Goal: Task Accomplishment & Management: Complete application form

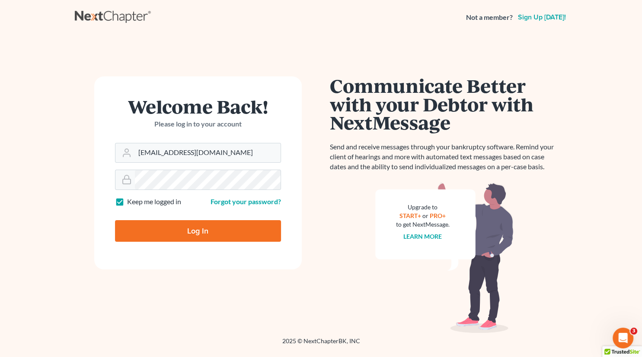
click at [194, 227] on input "Log In" at bounding box center [198, 231] width 166 height 22
type input "Thinking..."
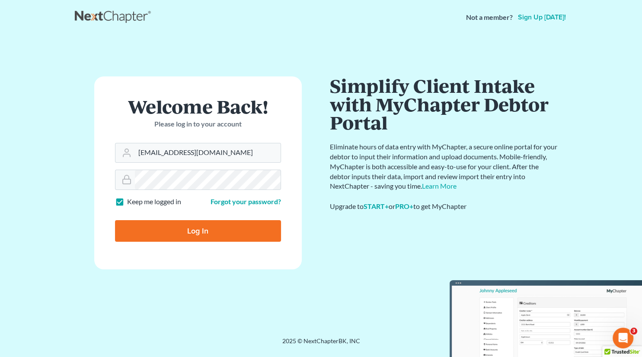
click at [198, 228] on input "Log In" at bounding box center [198, 231] width 166 height 22
type input "Thinking..."
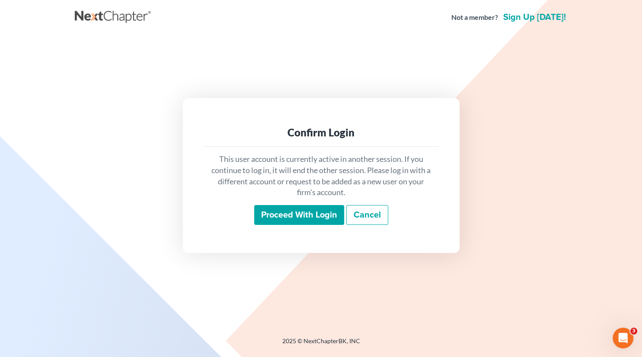
click at [295, 218] on input "Proceed with login" at bounding box center [299, 215] width 90 height 20
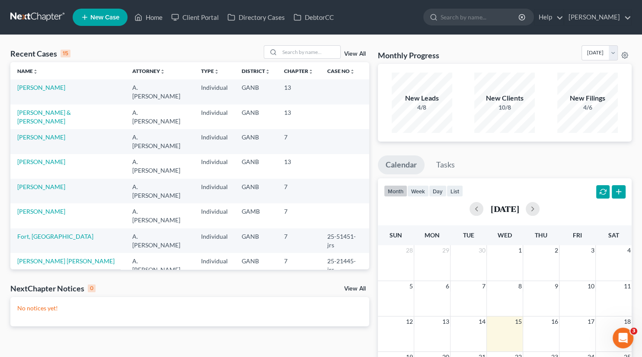
click at [48, 307] on link "[PERSON_NAME]" at bounding box center [41, 310] width 48 height 7
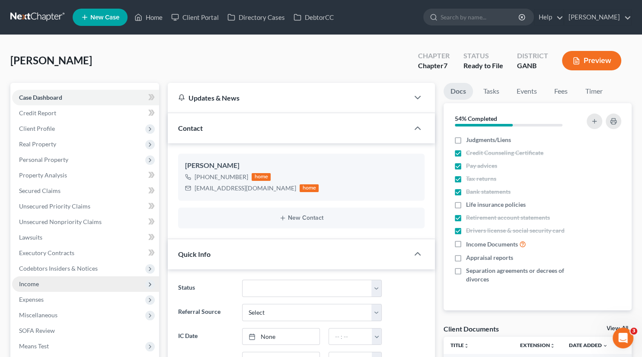
click at [33, 283] on span "Income" at bounding box center [29, 284] width 20 height 7
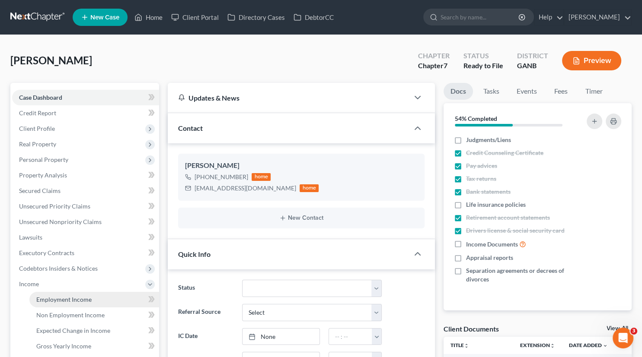
click at [74, 298] on span "Employment Income" at bounding box center [63, 299] width 55 height 7
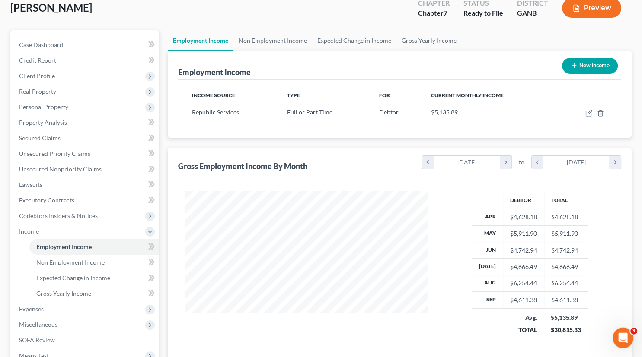
scroll to position [55, 0]
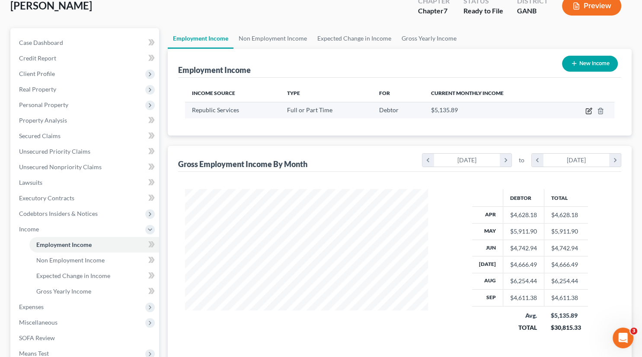
click at [589, 112] on icon "button" at bounding box center [589, 110] width 4 height 4
select select "0"
select select "10"
select select "3"
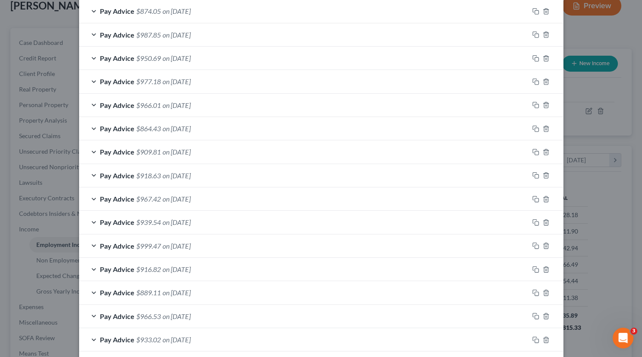
scroll to position [1128, 0]
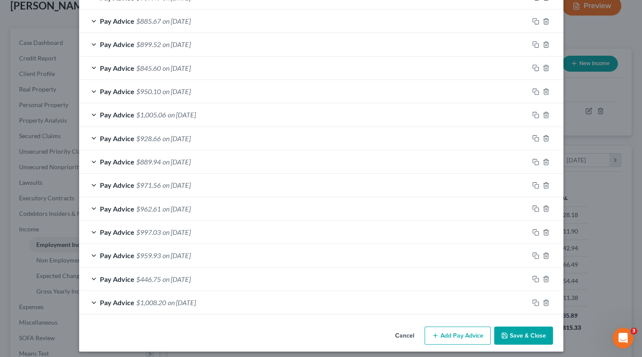
click at [453, 332] on button "Add Pay Advice" at bounding box center [457, 336] width 66 height 18
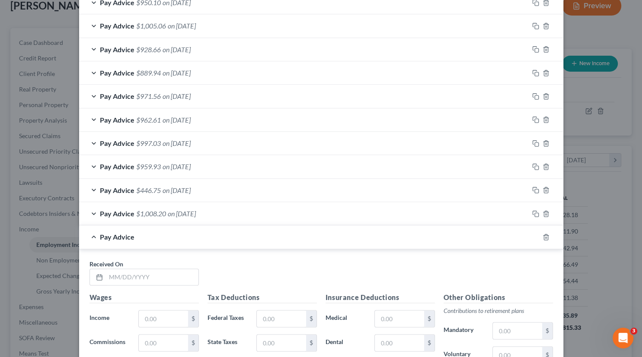
scroll to position [1395, 0]
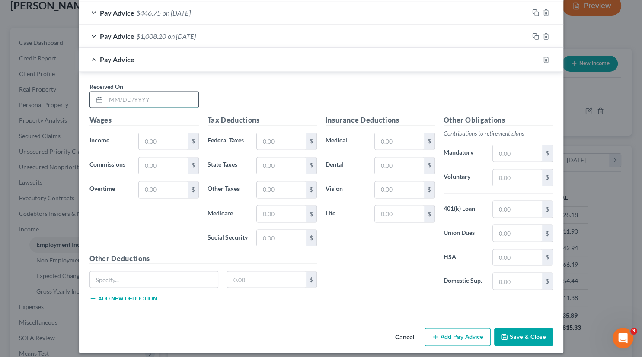
click at [112, 97] on input "text" at bounding box center [152, 100] width 92 height 16
type input "[DATE]"
type input "832.00"
type input "412.03"
type input "0.00"
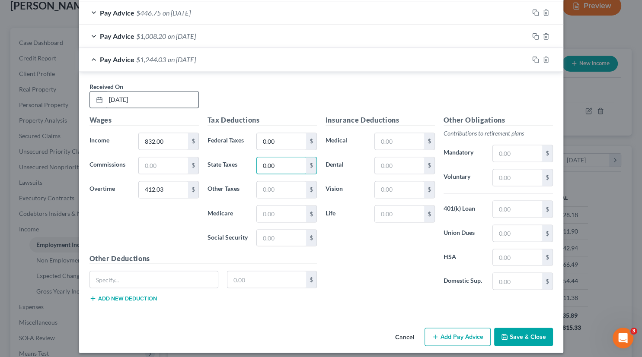
type input "0.00"
type input "0"
type input "17.43"
type input "74.53"
type input "3"
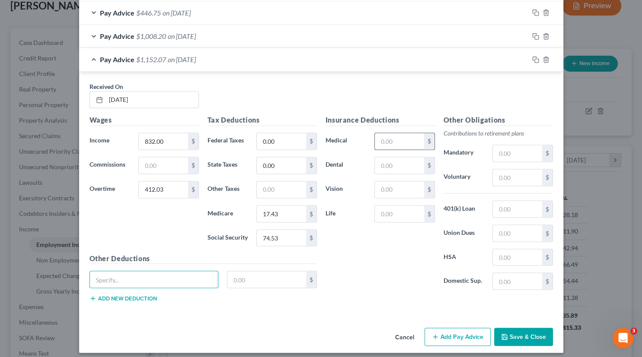
click at [413, 136] on input "text" at bounding box center [399, 141] width 49 height 16
type input "33.55"
type input "4.86"
type input "37.34"
type input "128.07"
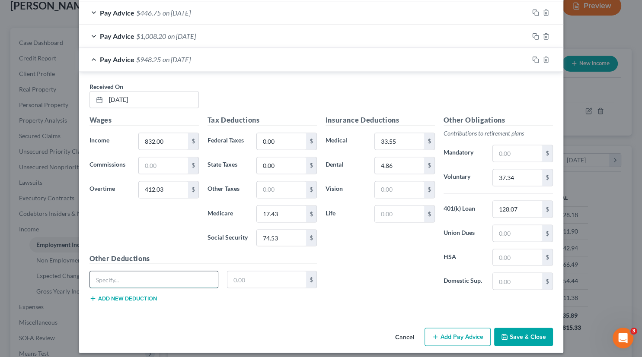
click at [143, 271] on input "text" at bounding box center [154, 279] width 128 height 16
type input "Creditor Garnishment"
type input "288.10"
click at [523, 205] on input "128.07" at bounding box center [517, 209] width 49 height 16
type input "56.27"
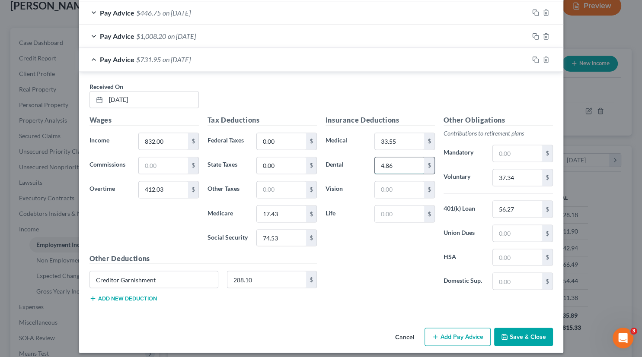
click at [402, 159] on input "4.86" at bounding box center [399, 165] width 49 height 16
type input "4.84"
click at [518, 203] on input "56.27" at bounding box center [517, 209] width 49 height 16
type input "56.07"
click at [302, 207] on input "17.43" at bounding box center [281, 214] width 49 height 16
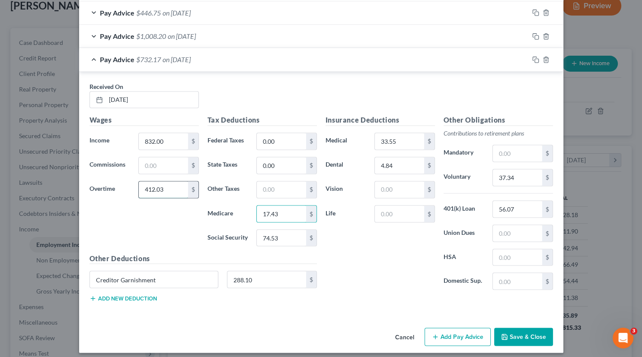
click at [179, 184] on input "412.03" at bounding box center [163, 190] width 49 height 16
type input "412.36"
click at [514, 255] on input "text" at bounding box center [517, 257] width 49 height 16
type input "3.84"
click at [452, 334] on button "Add Pay Advice" at bounding box center [457, 337] width 66 height 18
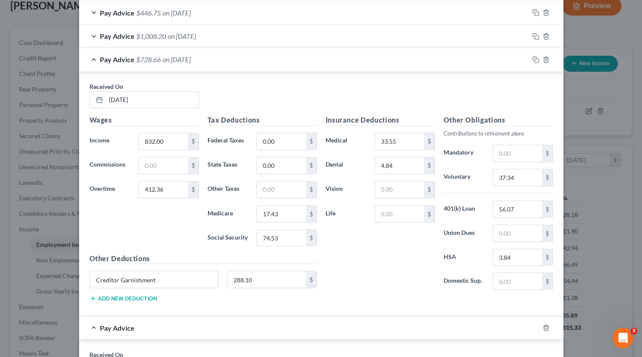
scroll to position [1662, 0]
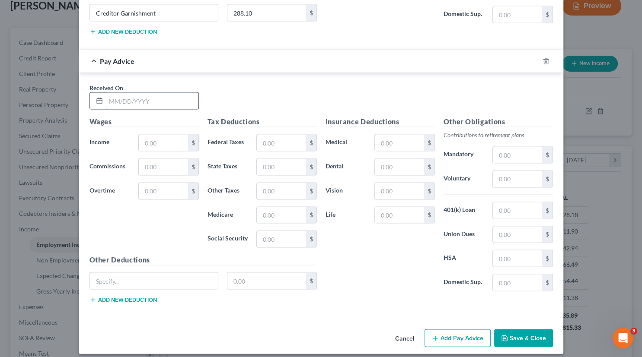
click at [156, 96] on input "text" at bounding box center [152, 101] width 92 height 16
type input "[DATE]"
type input "832.00"
type input "329.68"
type input "1"
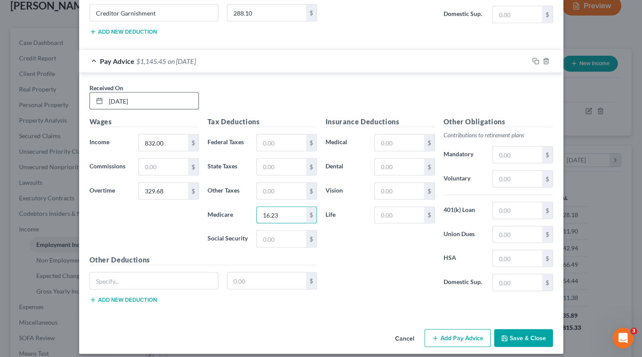
type input "16.23"
type input "49.40"
type input "3"
click at [409, 137] on input "text" at bounding box center [399, 143] width 49 height 16
type input "33.55"
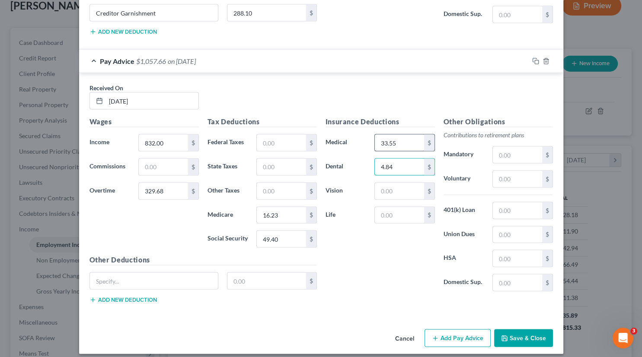
type input "4.84"
type input "34.86"
type input "56.07"
type input "3.84"
click at [115, 277] on input "text" at bounding box center [154, 281] width 128 height 16
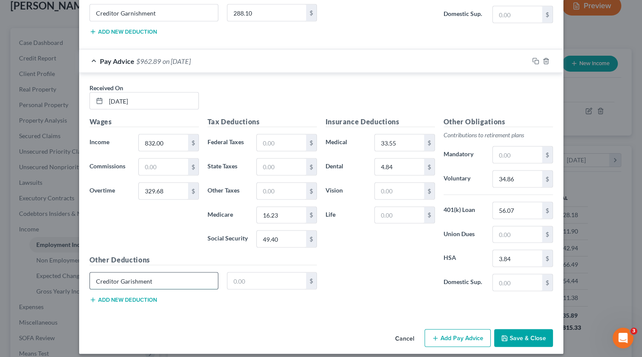
type input "Creditor Garishment"
type input "269.01"
click at [521, 173] on input "34.86" at bounding box center [517, 179] width 49 height 16
type input "34.84"
click at [292, 234] on input "49.40" at bounding box center [281, 239] width 49 height 16
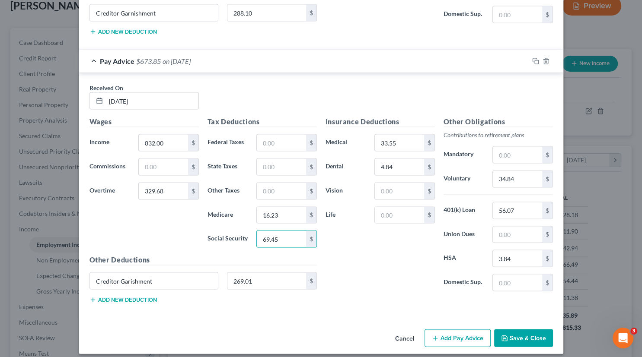
type input "69.45"
click at [522, 334] on button "Save & Close" at bounding box center [523, 339] width 59 height 18
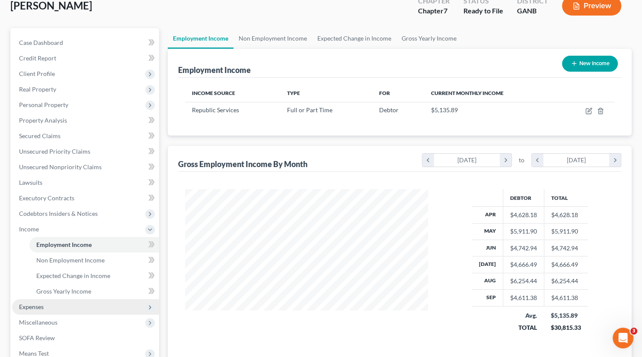
click at [30, 305] on span "Expenses" at bounding box center [31, 306] width 25 height 7
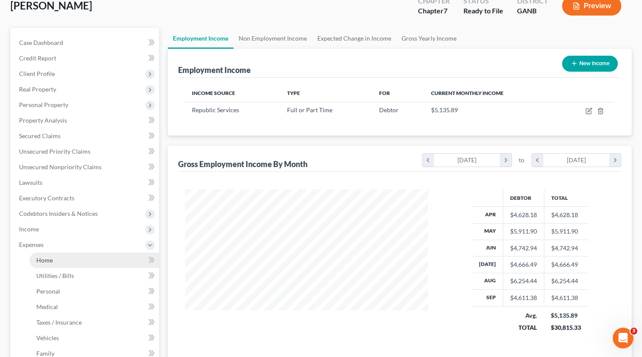
click at [41, 258] on span "Home" at bounding box center [44, 260] width 16 height 7
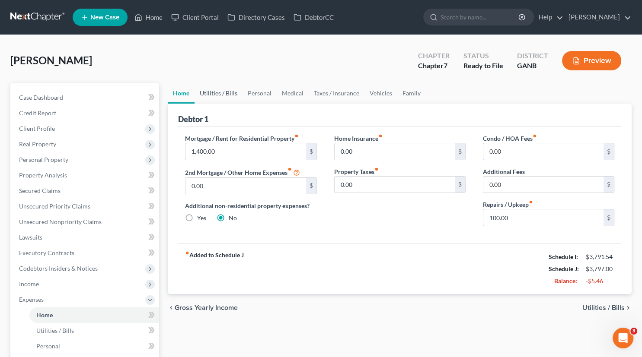
click at [223, 93] on link "Utilities / Bills" at bounding box center [219, 93] width 48 height 21
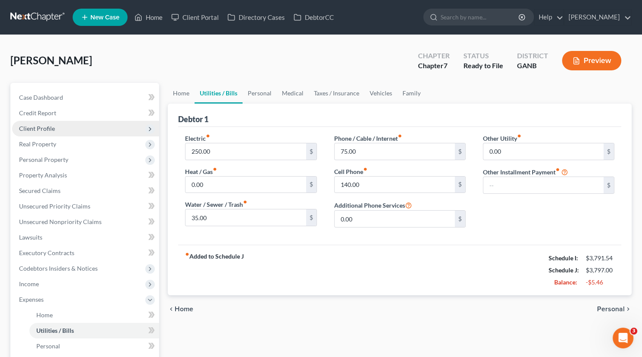
click at [31, 129] on span "Client Profile" at bounding box center [37, 128] width 36 height 7
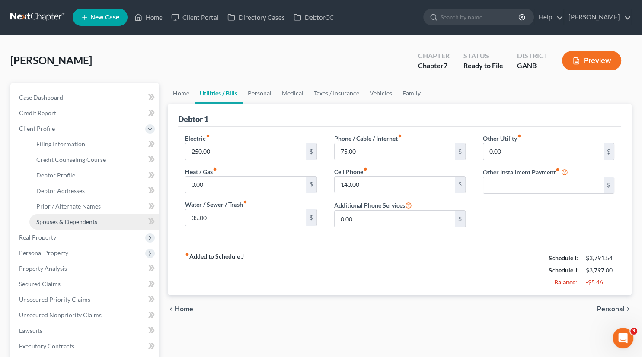
click at [56, 223] on span "Spouses & Dependents" at bounding box center [66, 221] width 61 height 7
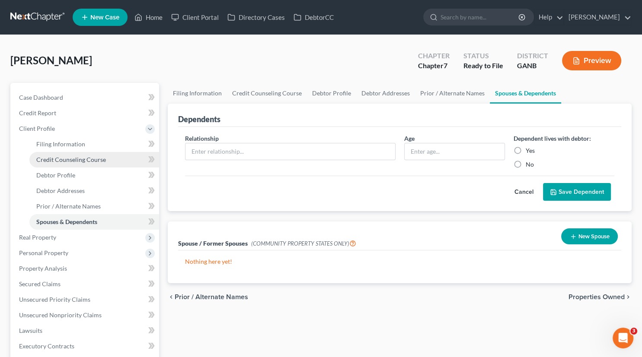
click at [72, 162] on span "Credit Counseling Course" at bounding box center [71, 159] width 70 height 7
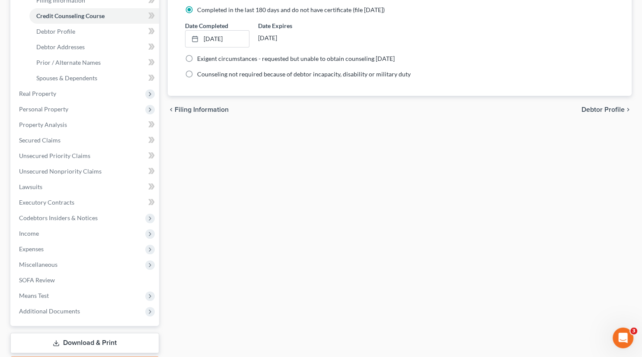
scroll to position [194, 0]
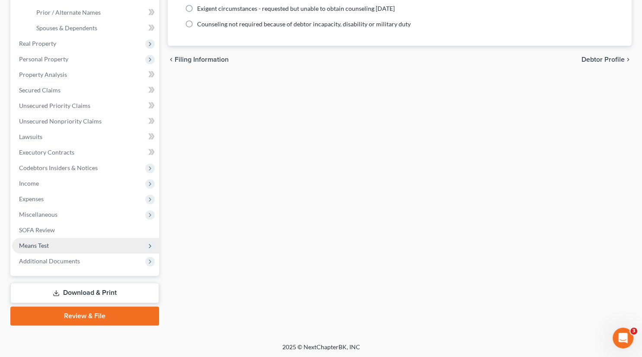
click at [41, 246] on span "Means Test" at bounding box center [34, 245] width 30 height 7
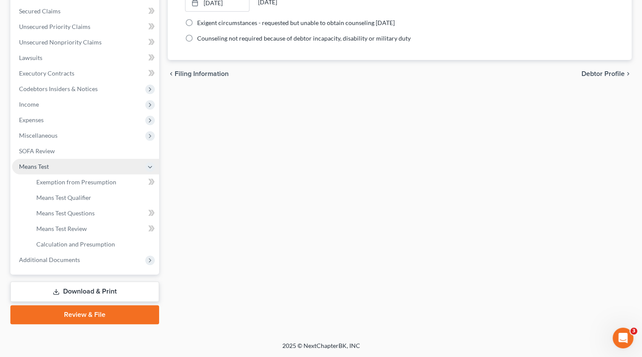
scroll to position [179, 0]
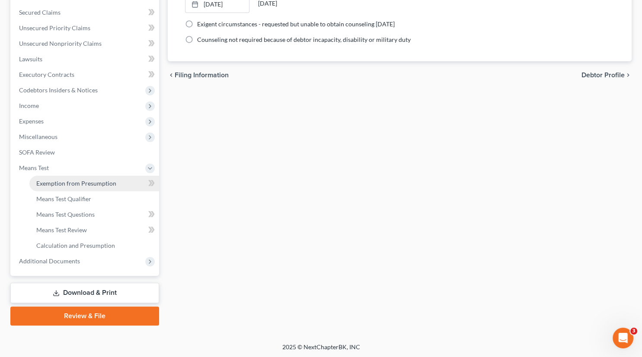
click at [99, 184] on span "Exemption from Presumption" at bounding box center [76, 183] width 80 height 7
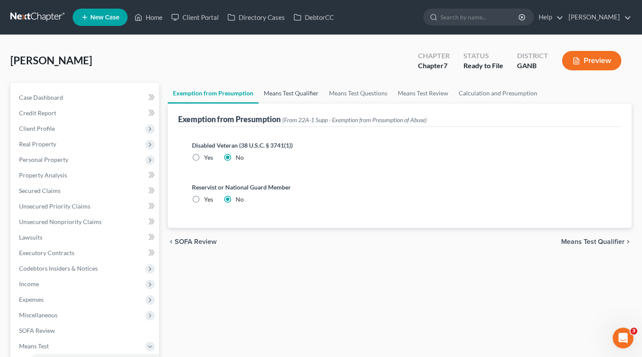
click at [289, 89] on link "Means Test Qualifier" at bounding box center [290, 93] width 65 height 21
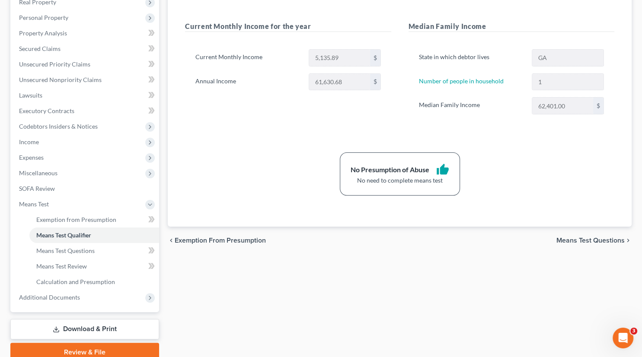
scroll to position [179, 0]
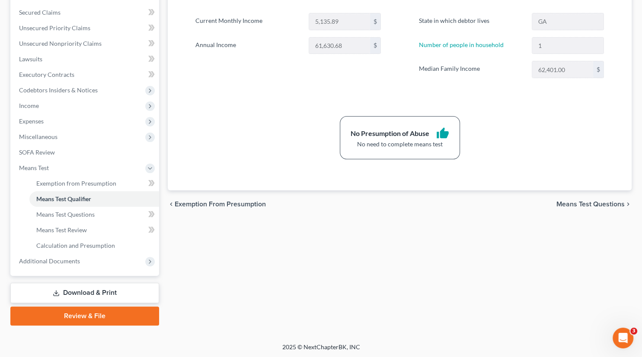
click at [103, 292] on link "Download & Print" at bounding box center [84, 293] width 149 height 20
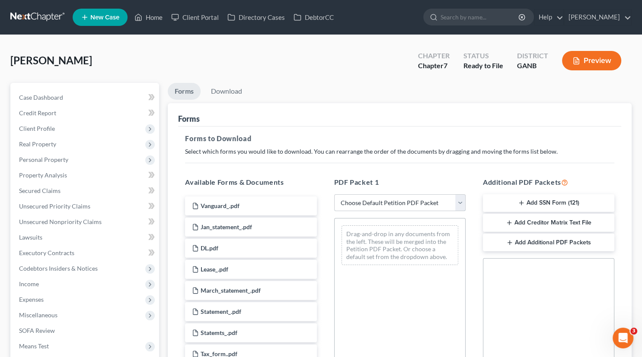
select select "0"
click option "Complete Bankruptcy Petition (all forms and schedules)" at bounding box center [0, 0] width 0 height 0
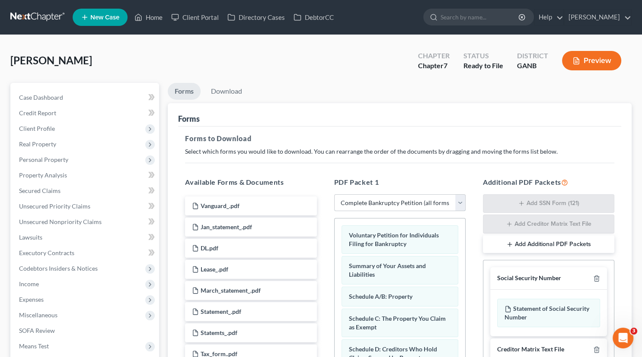
scroll to position [176, 0]
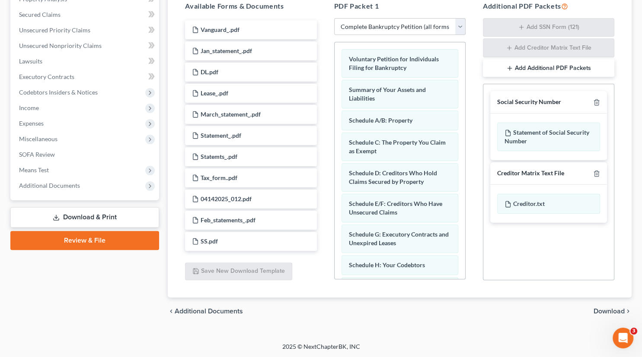
click at [607, 311] on span "Download" at bounding box center [608, 311] width 31 height 7
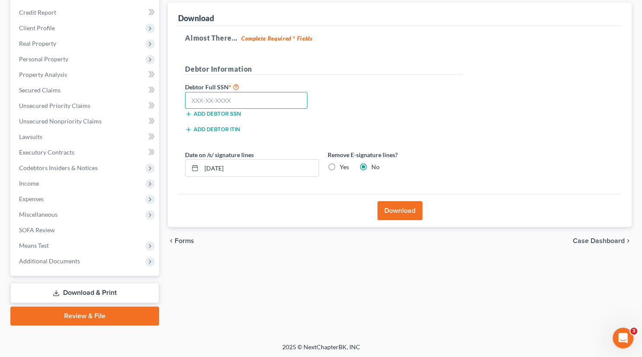
click at [199, 99] on input "text" at bounding box center [246, 100] width 122 height 17
type input "671-01-2212"
click at [395, 207] on button "Download" at bounding box center [399, 210] width 45 height 19
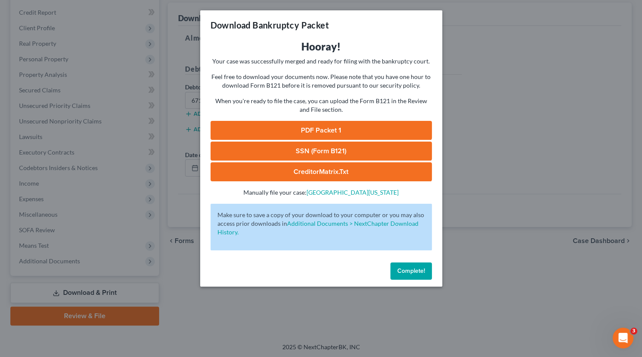
click at [307, 151] on link "SSN (Form B121)" at bounding box center [321, 151] width 221 height 19
click at [337, 173] on link "CreditorMatrix.txt" at bounding box center [321, 172] width 221 height 19
click at [341, 132] on link "PDF Packet 1" at bounding box center [321, 130] width 221 height 19
